Goal: Navigation & Orientation: Find specific page/section

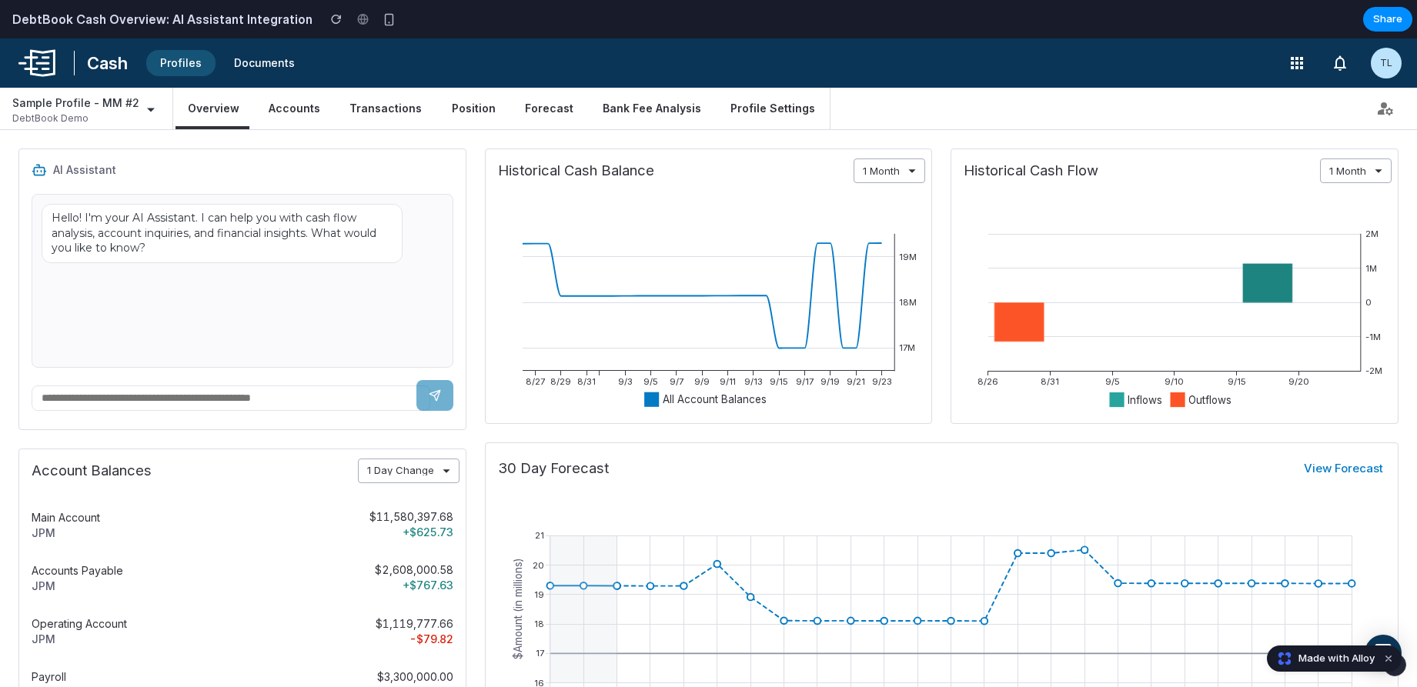
click at [286, 107] on link "Accounts" at bounding box center [294, 108] width 76 height 37
click at [357, 107] on link "Transactions" at bounding box center [385, 108] width 97 height 37
click at [480, 95] on link "Position" at bounding box center [473, 108] width 69 height 37
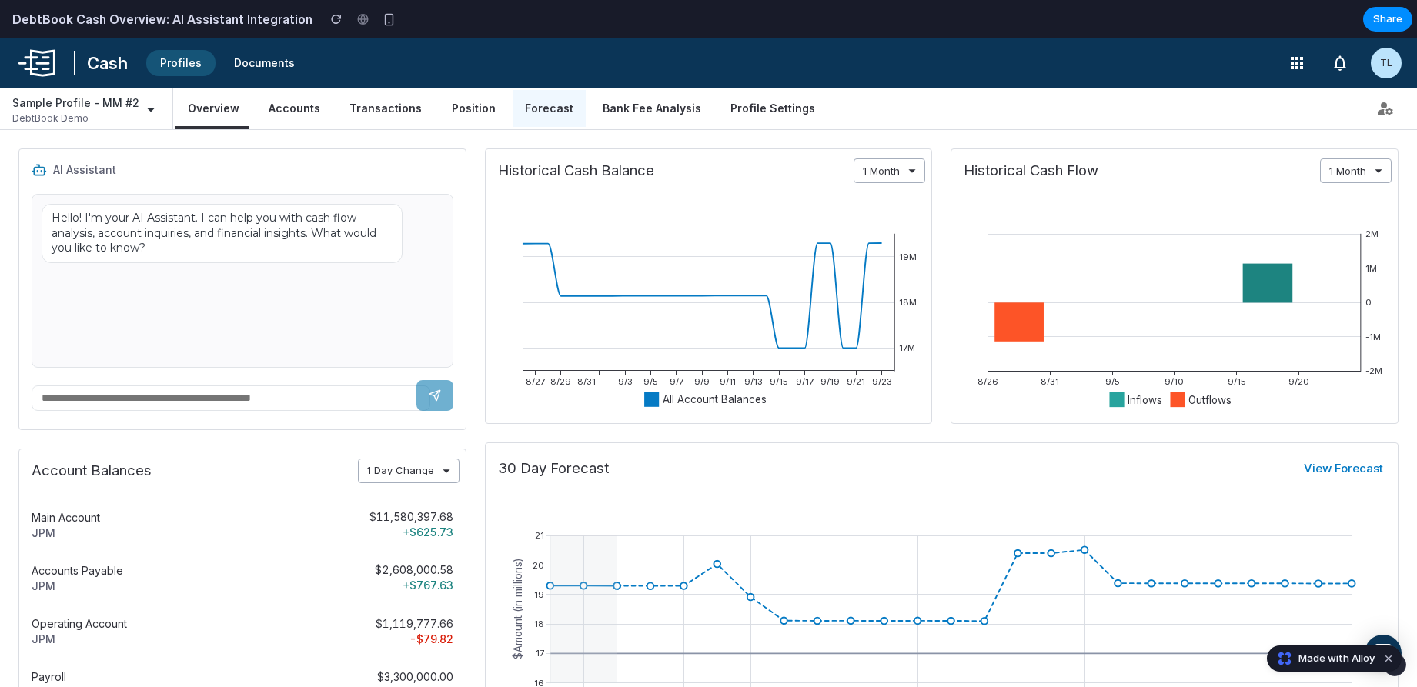
click at [528, 107] on link "Forecast" at bounding box center [549, 108] width 73 height 37
click at [644, 72] on div "Cash Profiles Documents" at bounding box center [662, 62] width 1300 height 49
click at [630, 102] on link "Bank Fee Analysis" at bounding box center [651, 108] width 123 height 37
click at [734, 105] on link "Profile Settings" at bounding box center [772, 108] width 109 height 37
click at [904, 169] on icon at bounding box center [912, 170] width 17 height 17
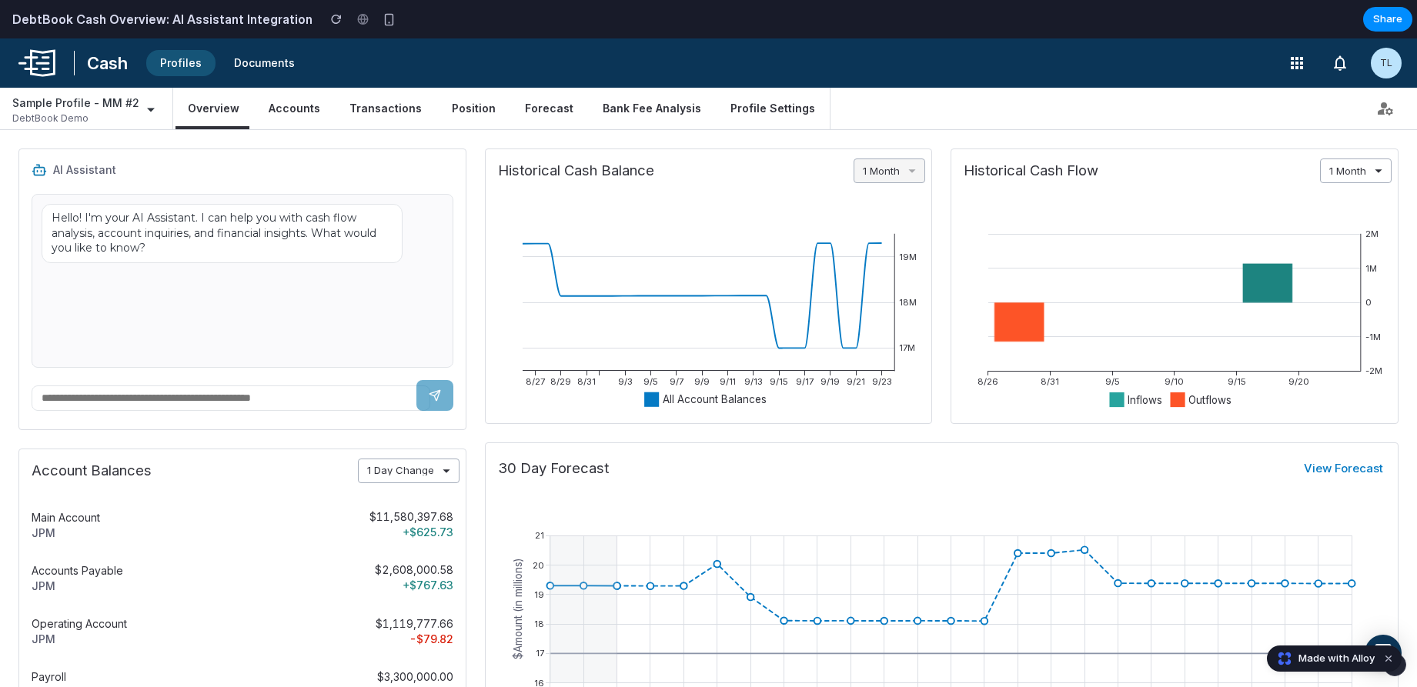
click at [904, 169] on icon at bounding box center [912, 170] width 17 height 17
click at [430, 466] on span "1 Day Change" at bounding box center [401, 471] width 84 height 10
click at [1288, 65] on icon "button" at bounding box center [1297, 63] width 18 height 18
click at [1307, 61] on button "button" at bounding box center [1297, 63] width 31 height 31
click at [1335, 62] on icon "button" at bounding box center [1340, 63] width 18 height 18
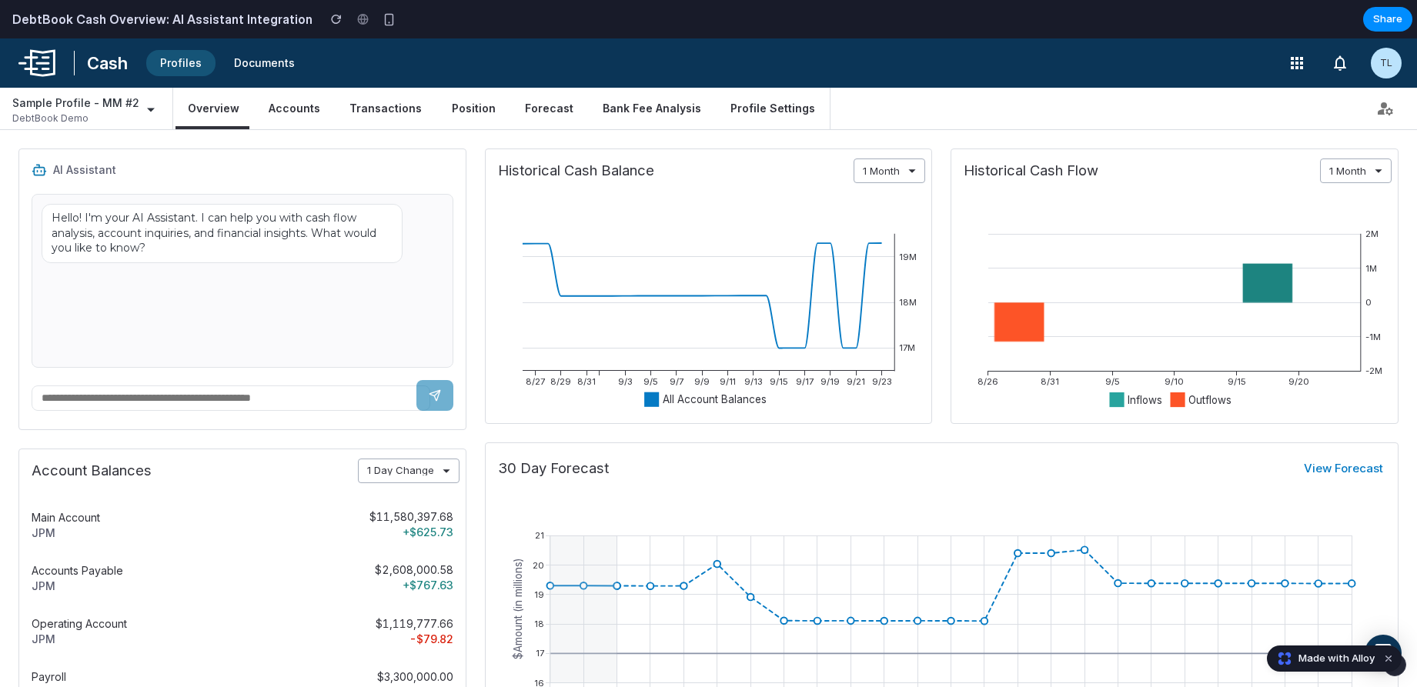
click at [1386, 62] on div "TL" at bounding box center [1386, 63] width 31 height 31
